Goal: Find specific page/section: Find specific page/section

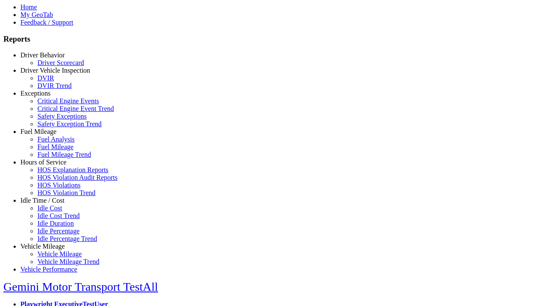
click at [49, 97] on link "Exceptions" at bounding box center [35, 93] width 30 height 7
click at [55, 127] on link "Safety Exception Trend" at bounding box center [69, 123] width 64 height 7
select select "**********"
type input "**********"
